Goal: Task Accomplishment & Management: Manage account settings

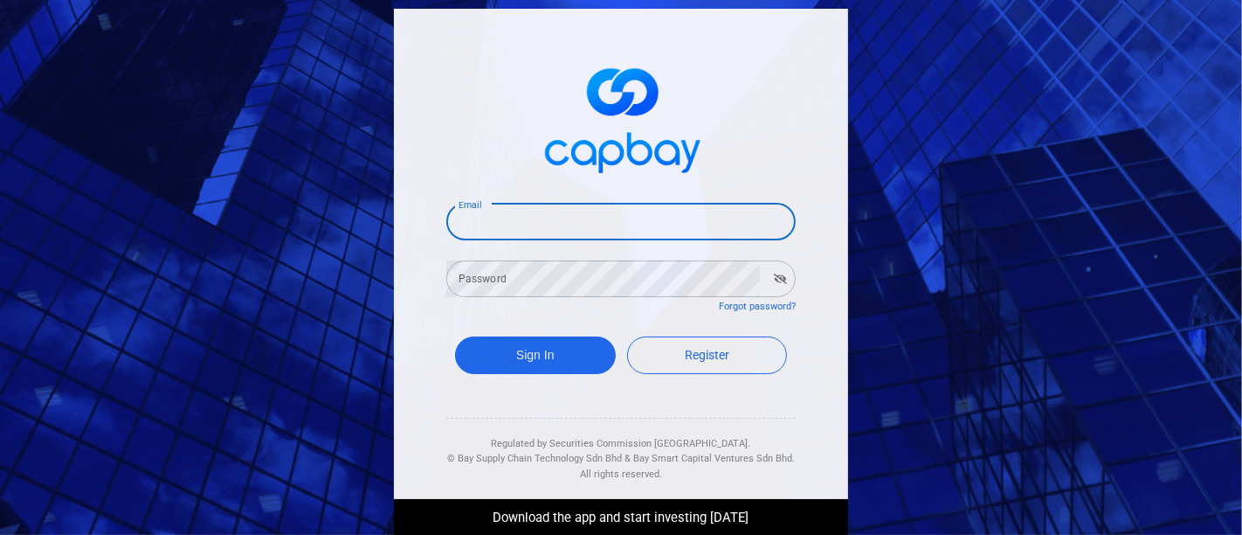
click at [611, 211] on input "Email" at bounding box center [620, 222] width 349 height 37
type input "[EMAIL_ADDRESS][DOMAIN_NAME]"
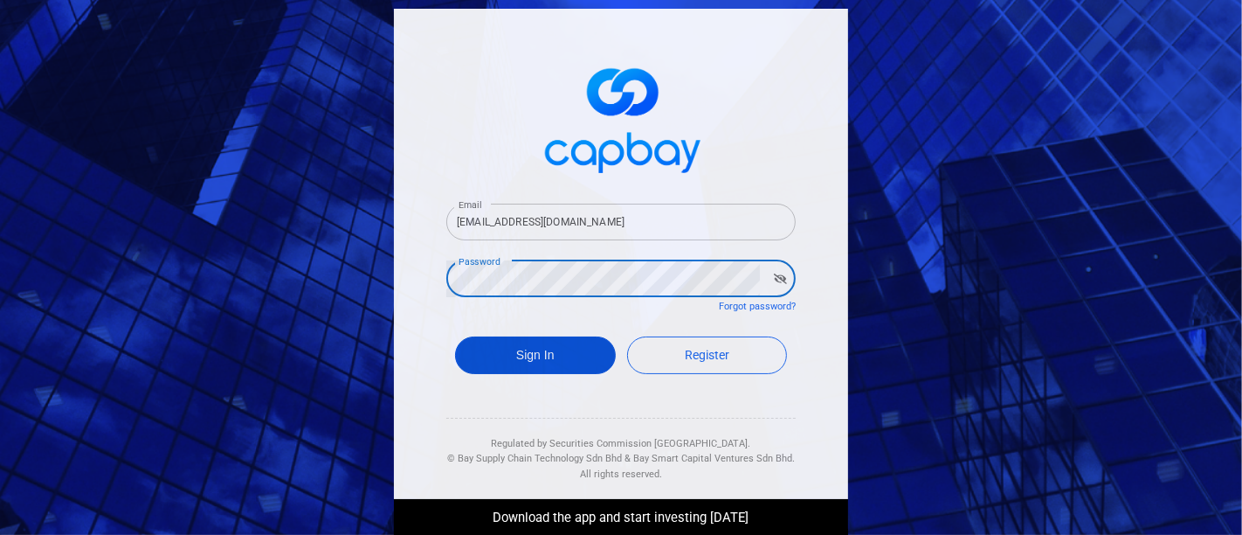
click at [562, 360] on button "Sign In" at bounding box center [535, 355] width 161 height 38
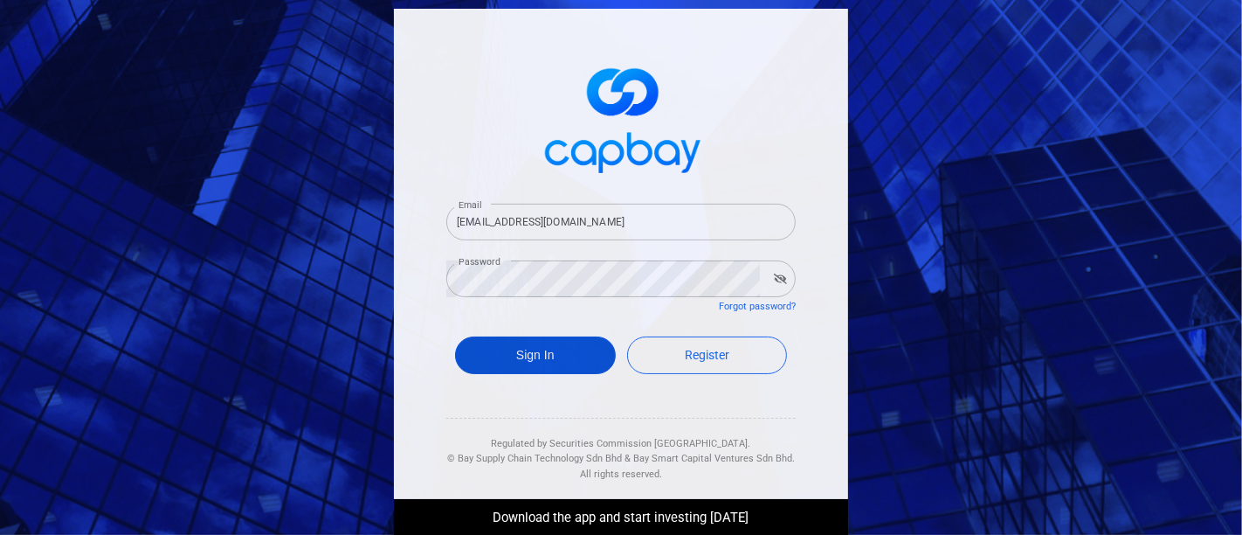
click at [497, 357] on button "Sign In" at bounding box center [535, 355] width 161 height 38
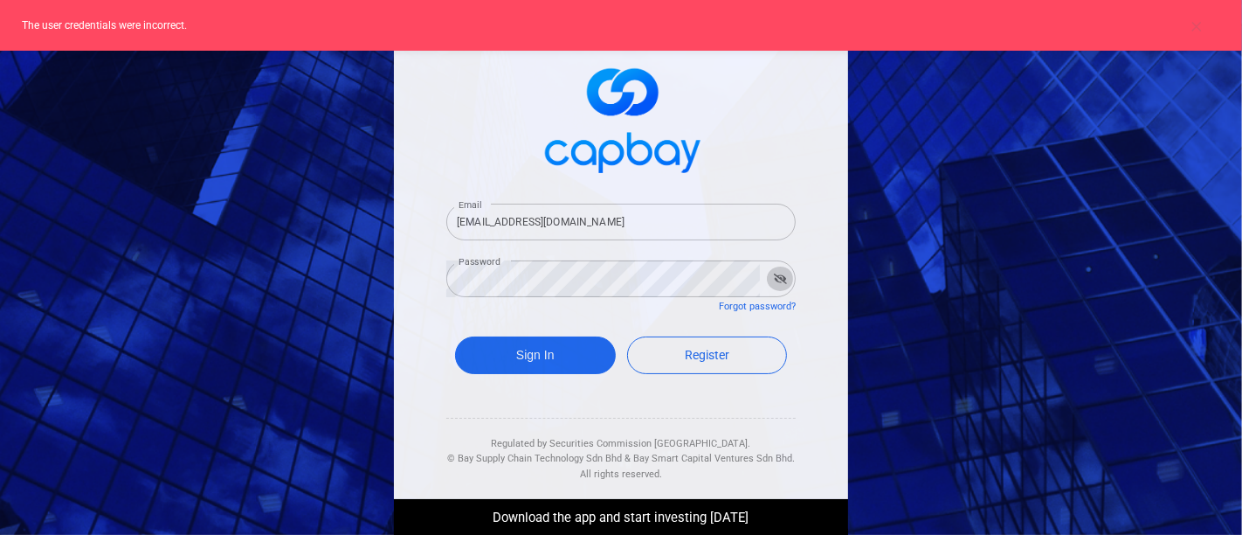
click at [770, 285] on button "button" at bounding box center [780, 278] width 27 height 24
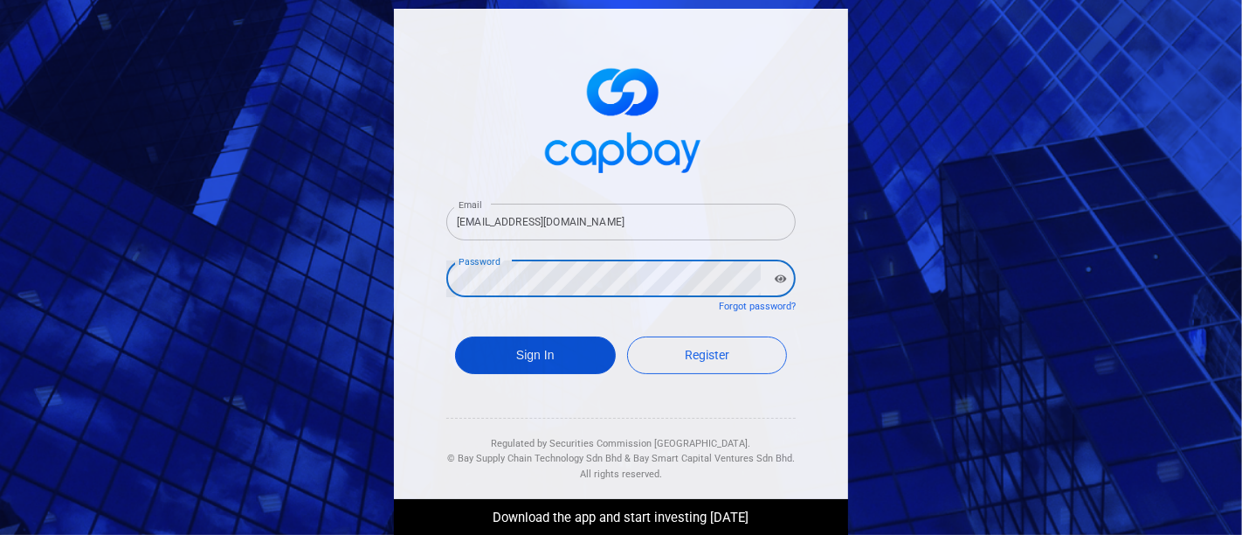
click at [539, 355] on button "Sign In" at bounding box center [535, 355] width 161 height 38
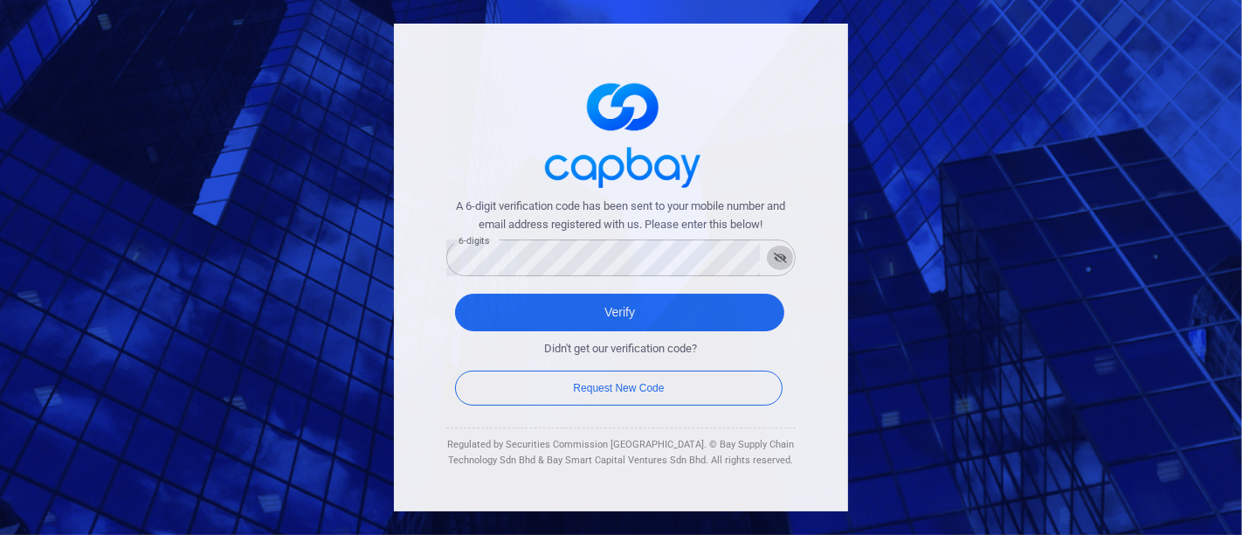
click at [778, 254] on icon "button" at bounding box center [780, 257] width 13 height 10
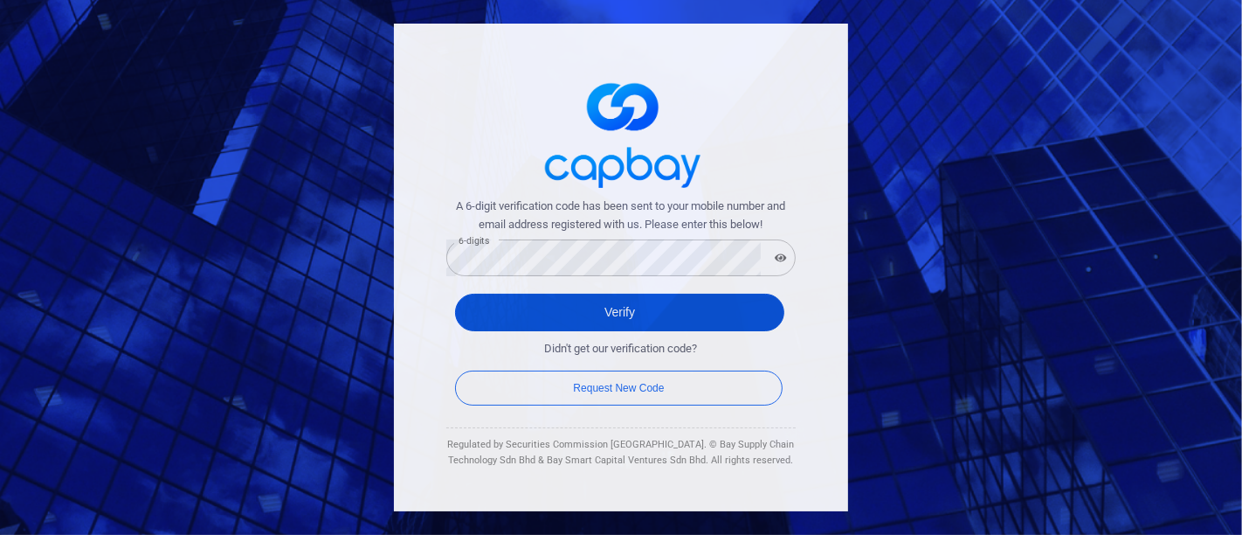
click at [658, 306] on button "Verify" at bounding box center [619, 312] width 329 height 38
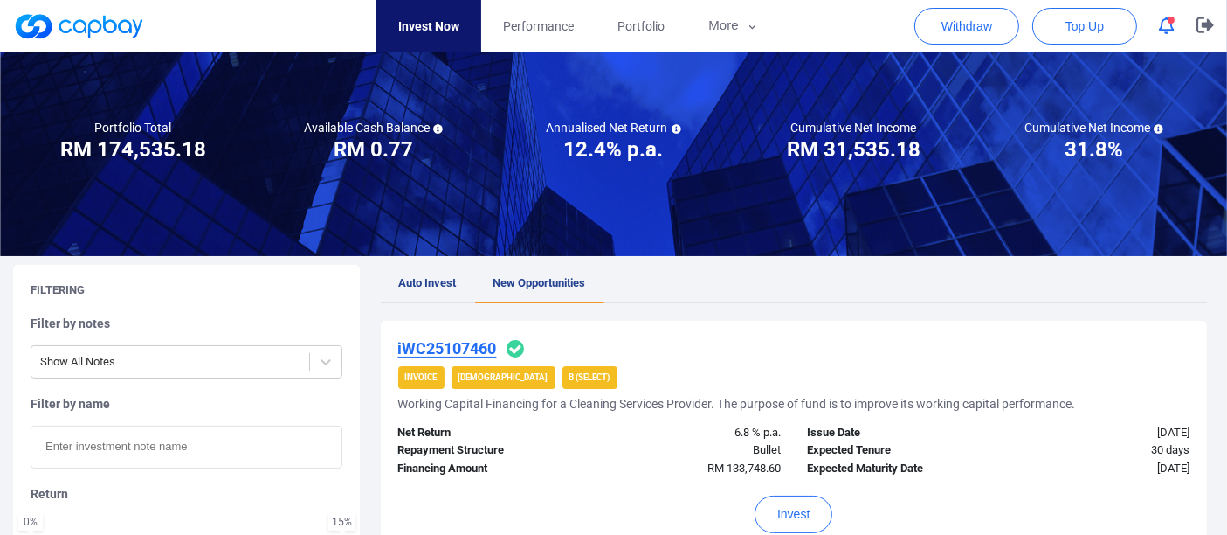
scroll to position [97, 0]
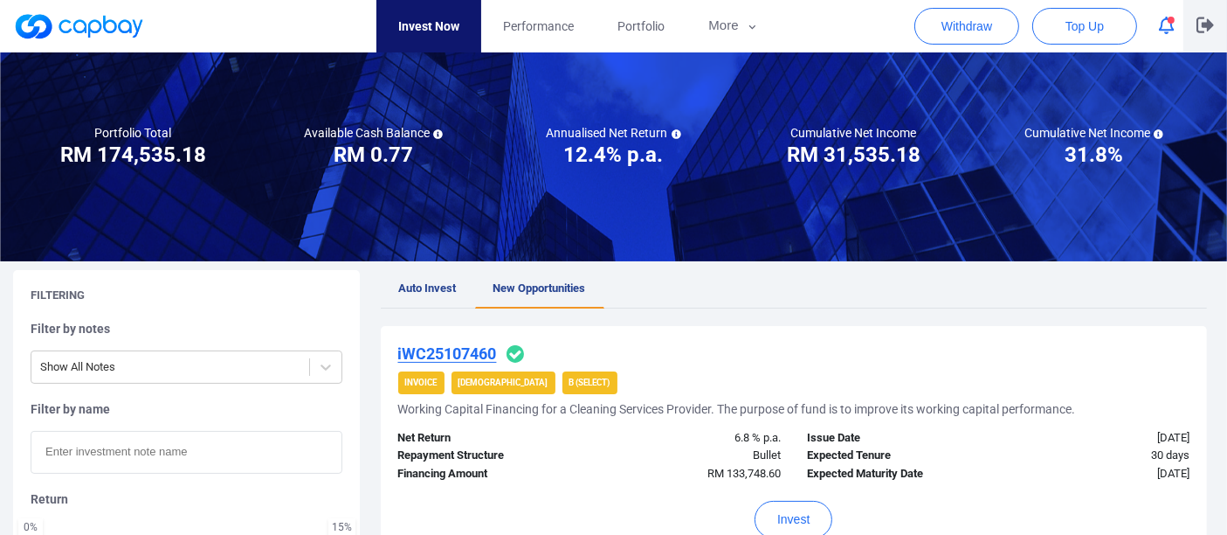
click at [1209, 26] on icon "button" at bounding box center [1205, 25] width 17 height 16
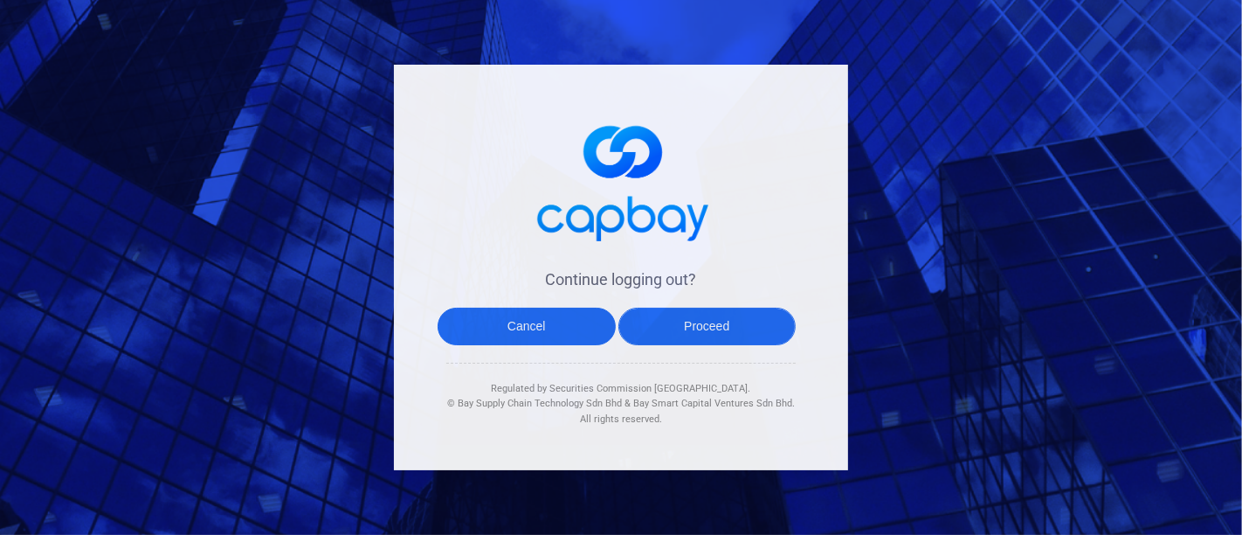
click at [662, 316] on button "Proceed" at bounding box center [707, 326] width 178 height 38
